Goal: Task Accomplishment & Management: Manage account settings

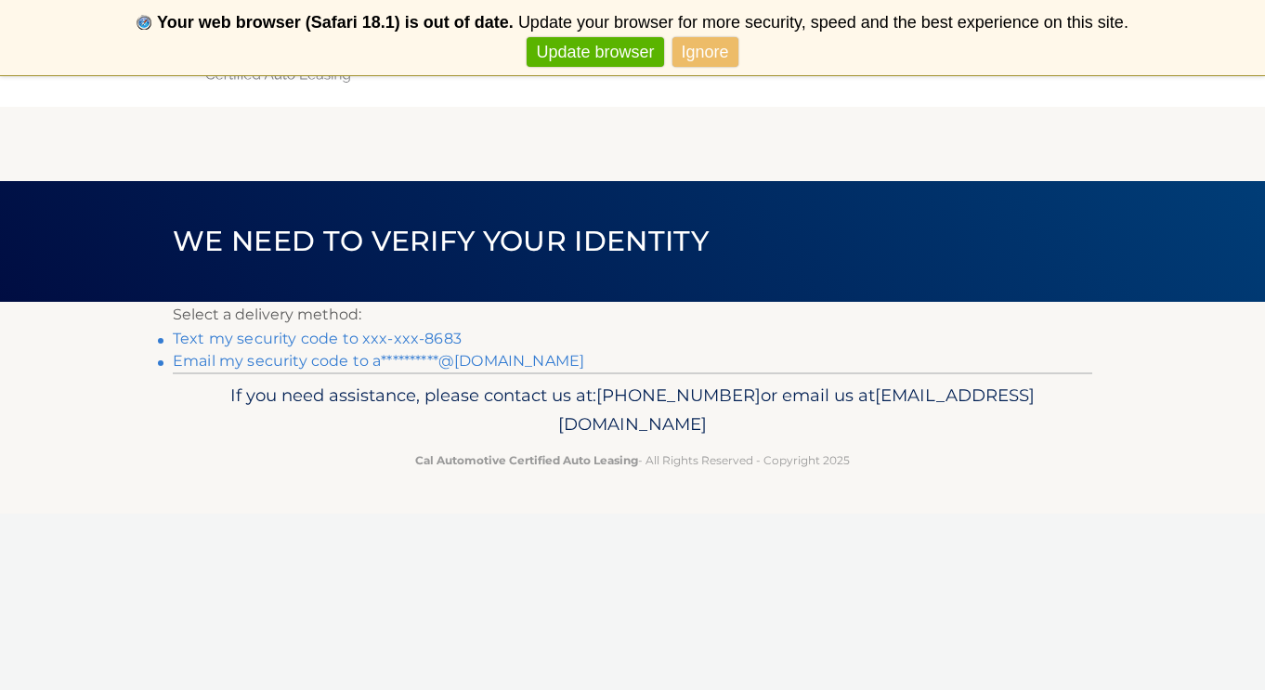
click at [426, 335] on link "Text my security code to xxx-xxx-8683" at bounding box center [317, 339] width 289 height 18
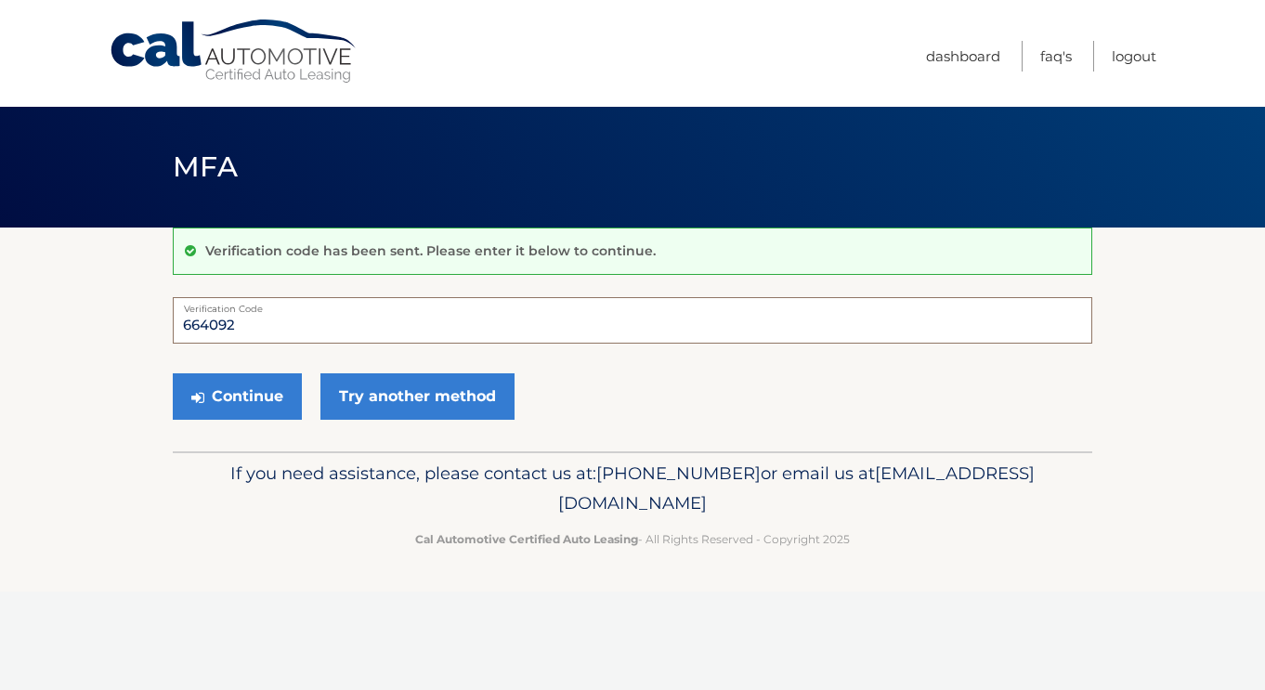
type input "664092"
click at [237, 396] on button "Continue" at bounding box center [237, 396] width 129 height 46
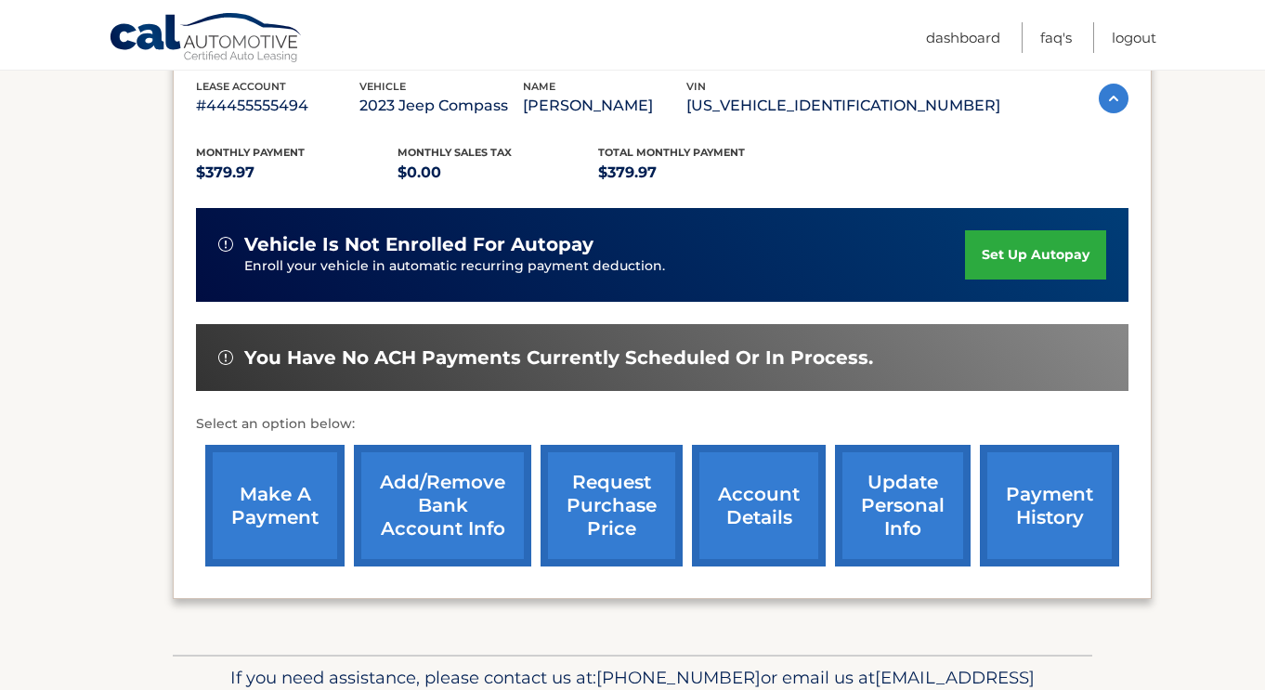
scroll to position [329, 0]
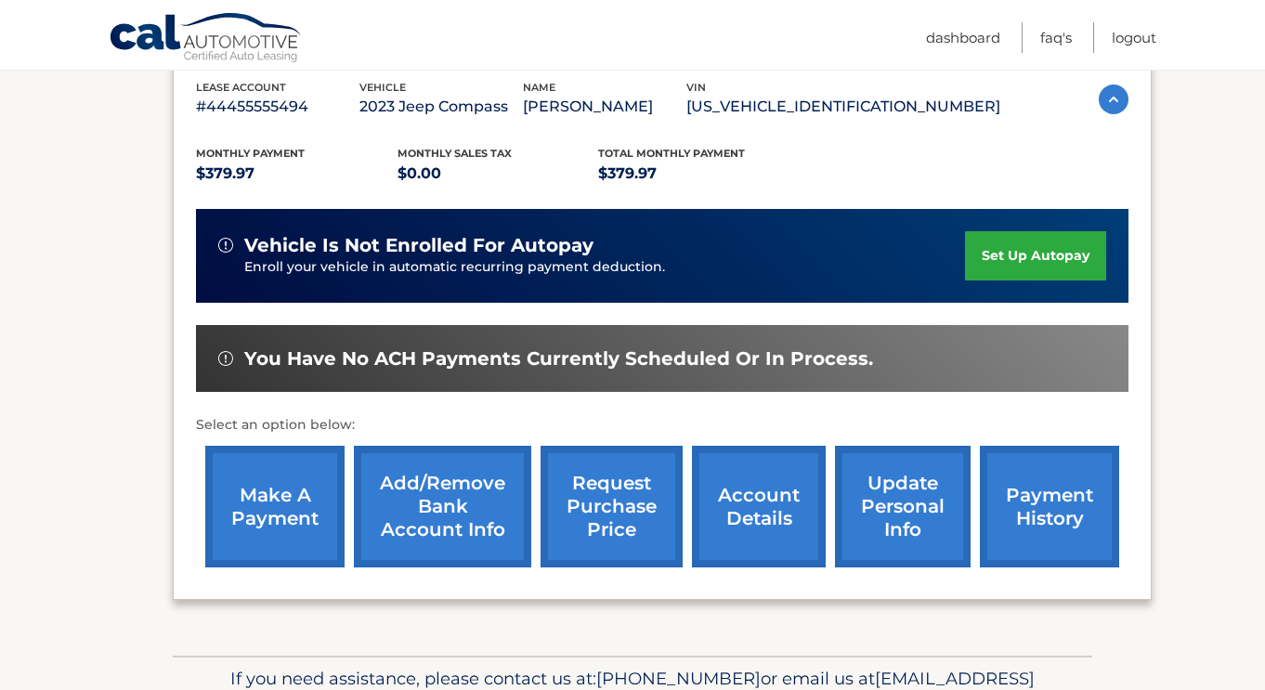
click at [1047, 499] on link "payment history" at bounding box center [1049, 507] width 139 height 122
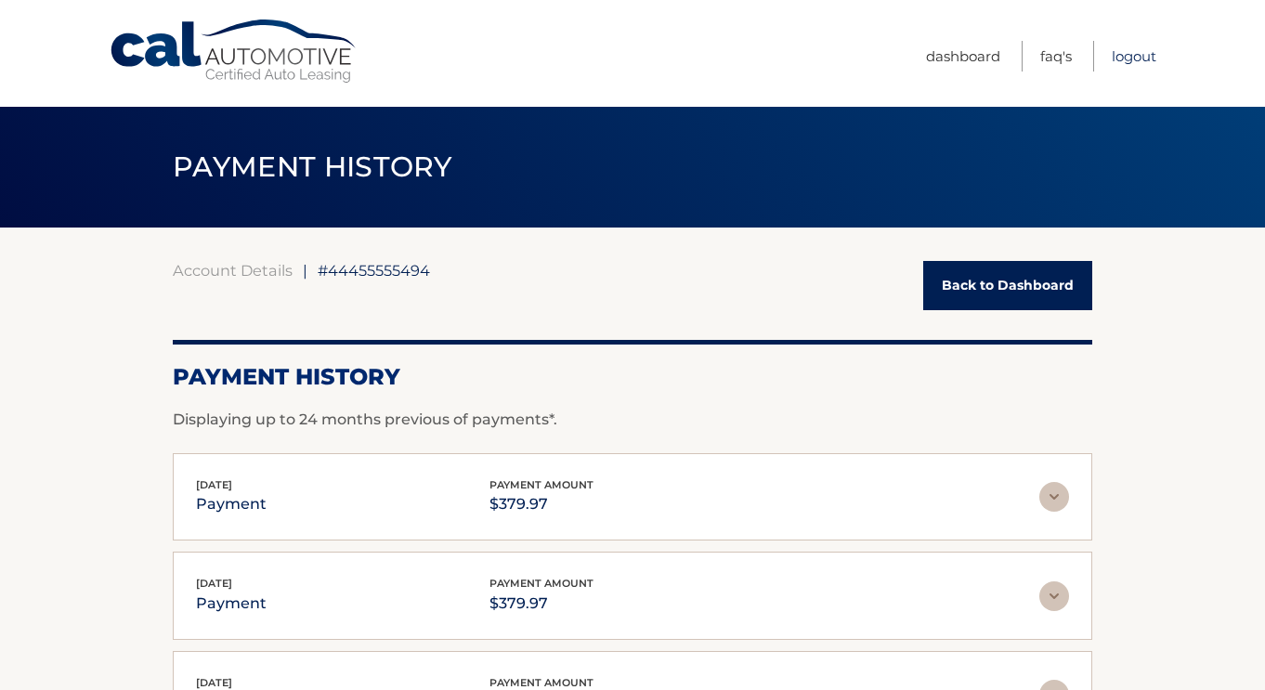
click at [1135, 62] on link "Logout" at bounding box center [1134, 56] width 45 height 31
